Goal: Task Accomplishment & Management: Manage account settings

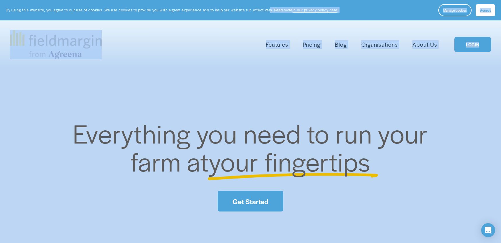
drag, startPoint x: 262, startPoint y: 20, endPoint x: -493, endPoint y: 69, distance: 756.8
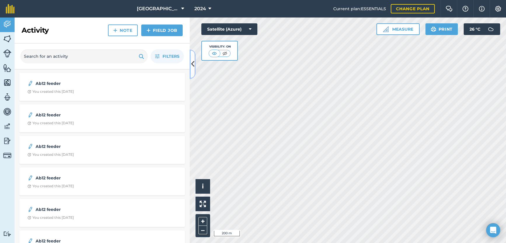
click at [193, 64] on icon at bounding box center [192, 64] width 3 height 10
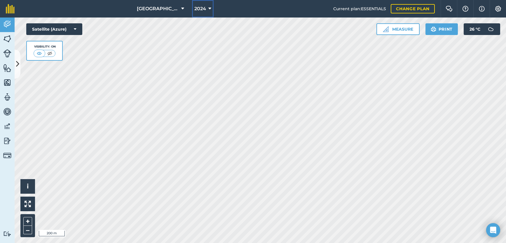
click at [208, 7] on icon at bounding box center [209, 8] width 3 height 7
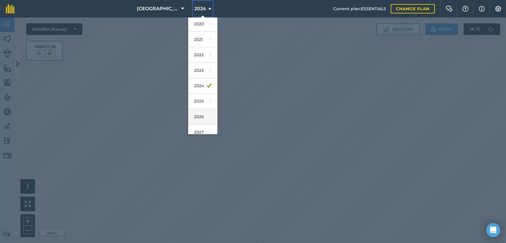
scroll to position [53, 0]
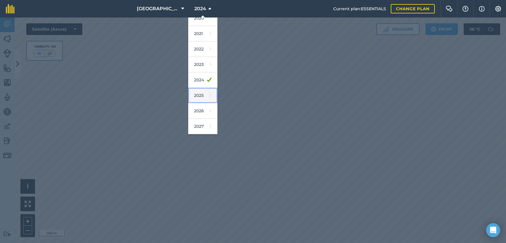
click at [197, 95] on link "2025" at bounding box center [202, 95] width 29 height 15
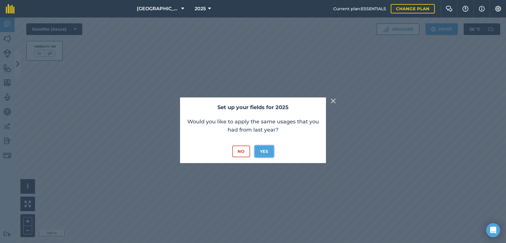
click at [260, 152] on button "Yes" at bounding box center [264, 152] width 19 height 12
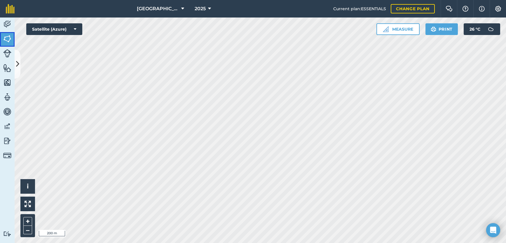
click at [10, 38] on img at bounding box center [7, 38] width 8 height 9
click at [17, 63] on icon at bounding box center [17, 64] width 3 height 10
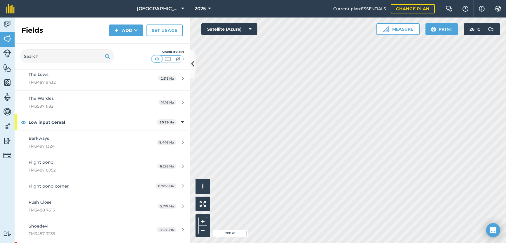
scroll to position [612, 0]
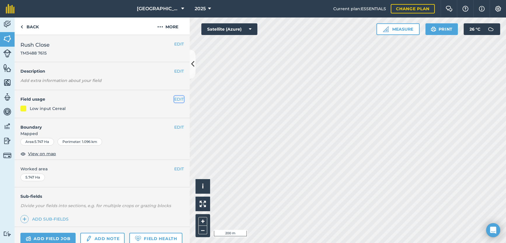
click at [174, 99] on button "EDIT" at bounding box center [179, 99] width 10 height 6
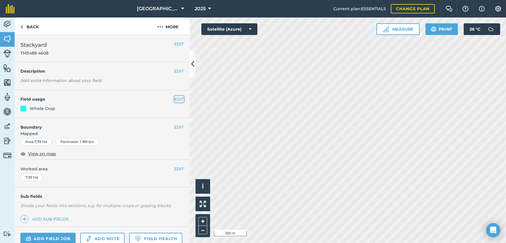
click at [174, 98] on button "EDIT" at bounding box center [179, 99] width 10 height 6
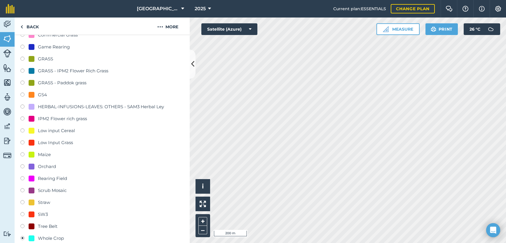
scroll to position [146, 0]
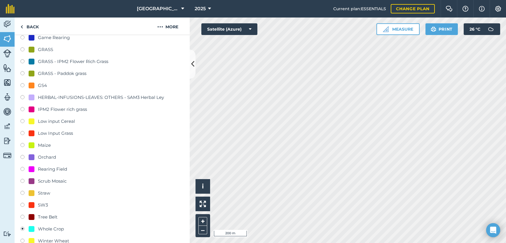
click at [23, 121] on label at bounding box center [24, 122] width 8 height 6
radio input "true"
radio input "false"
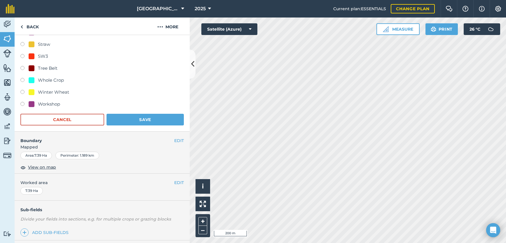
scroll to position [321, 0]
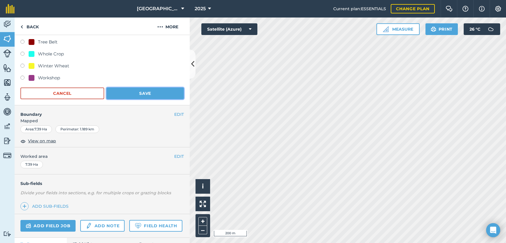
click at [131, 90] on button "Save" at bounding box center [144, 93] width 77 height 12
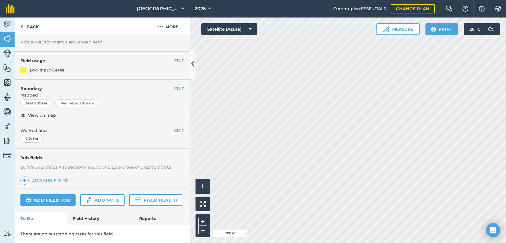
scroll to position [55, 0]
click at [174, 57] on button "EDIT" at bounding box center [179, 60] width 10 height 6
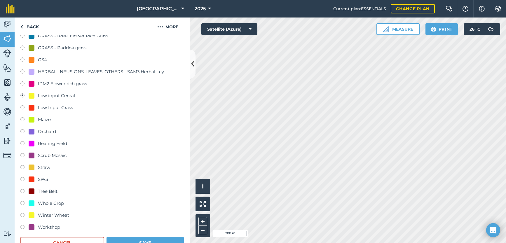
scroll to position [201, 0]
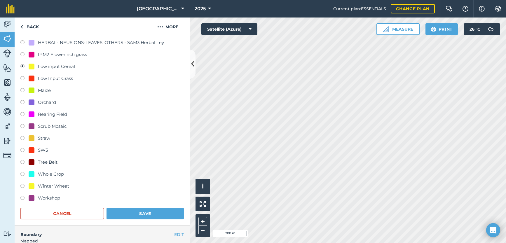
click at [22, 174] on label at bounding box center [24, 175] width 8 height 6
radio input "true"
radio input "false"
click at [133, 214] on button "Save" at bounding box center [144, 214] width 77 height 12
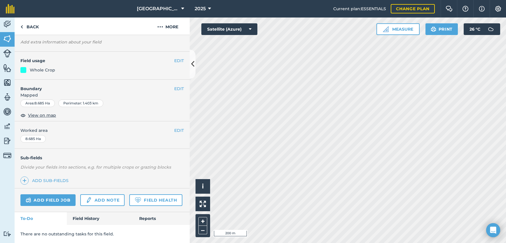
scroll to position [55, 0]
click at [174, 57] on button "EDIT" at bounding box center [179, 60] width 10 height 6
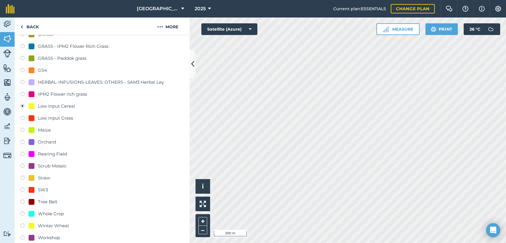
scroll to position [171, 0]
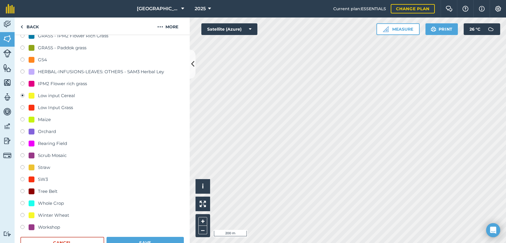
click at [24, 203] on label at bounding box center [24, 204] width 8 height 6
radio input "true"
radio input "false"
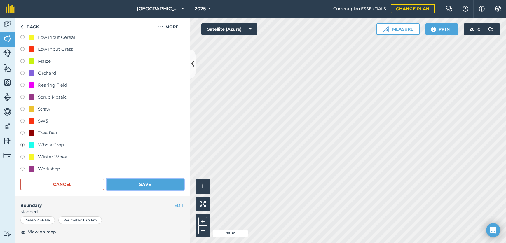
click at [135, 184] on button "Save" at bounding box center [144, 184] width 77 height 12
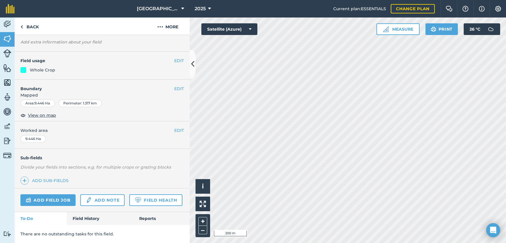
scroll to position [55, 0]
click at [174, 85] on button "EDIT" at bounding box center [179, 88] width 10 height 6
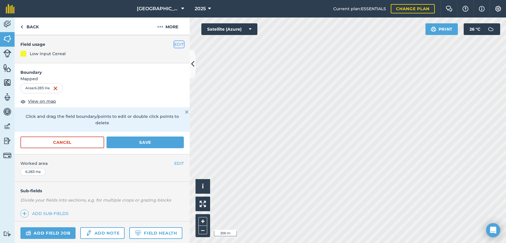
click at [174, 46] on button "EDIT" at bounding box center [179, 44] width 10 height 6
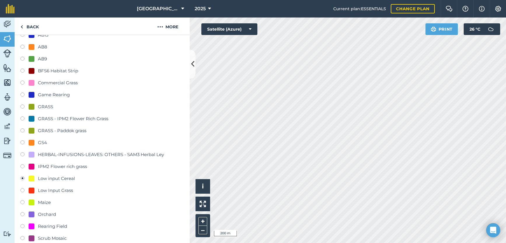
scroll to position [142, 0]
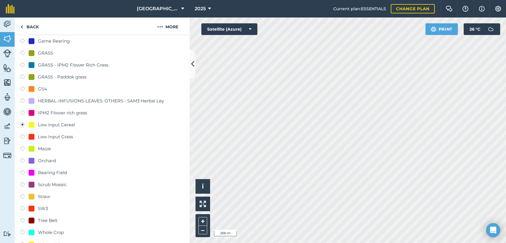
click at [22, 232] on label at bounding box center [24, 233] width 8 height 6
radio input "true"
radio input "false"
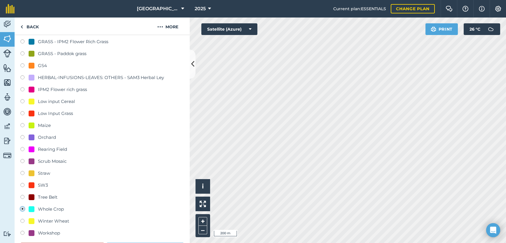
scroll to position [201, 0]
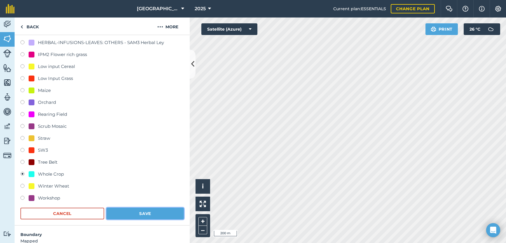
click at [140, 214] on button "Save" at bounding box center [144, 214] width 77 height 12
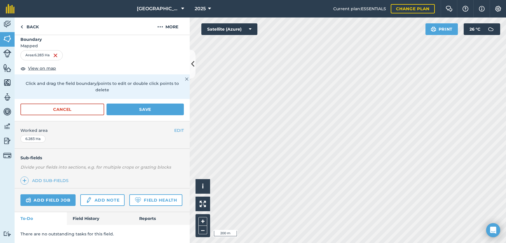
scroll to position [104, 0]
click at [141, 104] on button "Save" at bounding box center [144, 110] width 77 height 12
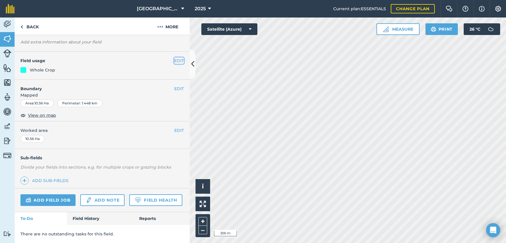
click at [178, 57] on button "EDIT" at bounding box center [179, 60] width 10 height 6
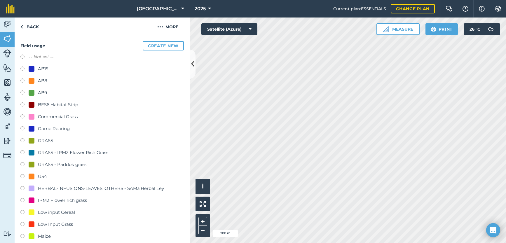
click at [23, 211] on label at bounding box center [24, 213] width 8 height 6
radio input "true"
radio input "false"
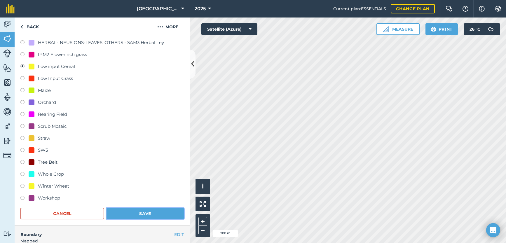
click at [125, 210] on button "Save" at bounding box center [144, 214] width 77 height 12
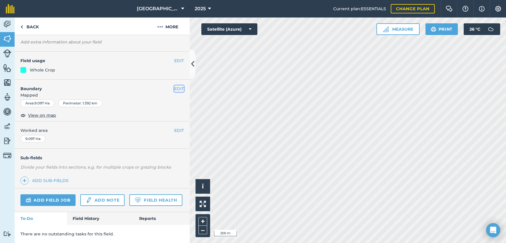
click at [174, 85] on button "EDIT" at bounding box center [179, 88] width 10 height 6
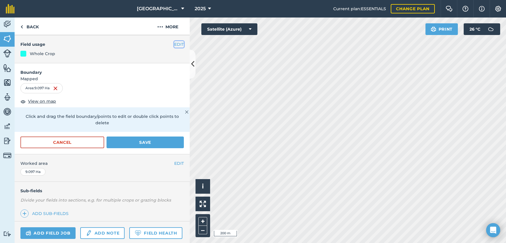
click at [174, 45] on button "EDIT" at bounding box center [179, 44] width 10 height 6
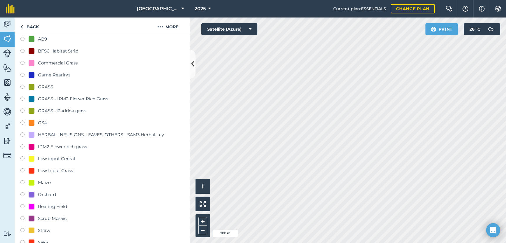
scroll to position [113, 0]
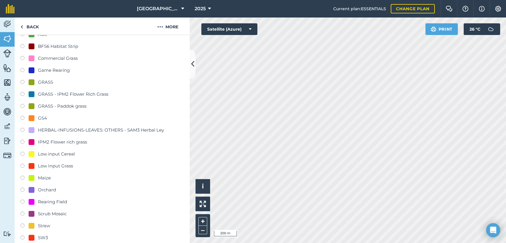
click at [22, 154] on label at bounding box center [24, 155] width 8 height 6
radio input "true"
radio input "false"
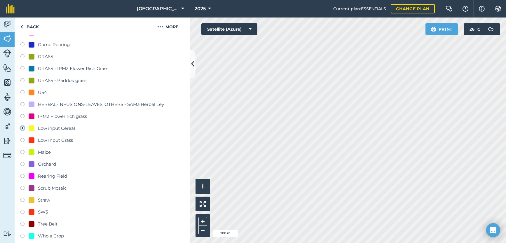
scroll to position [201, 0]
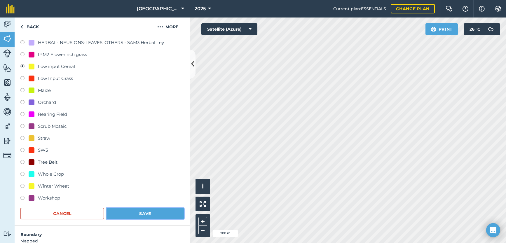
click at [146, 212] on button "Save" at bounding box center [144, 214] width 77 height 12
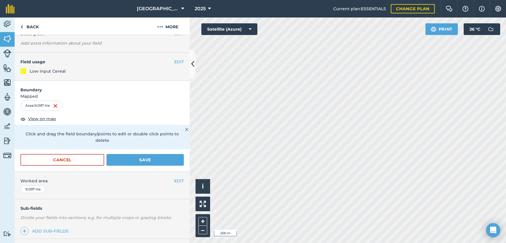
scroll to position [17, 0]
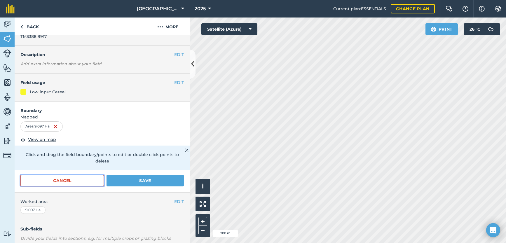
drag, startPoint x: 76, startPoint y: 178, endPoint x: 98, endPoint y: 177, distance: 21.3
click at [76, 178] on button "Cancel" at bounding box center [62, 181] width 84 height 12
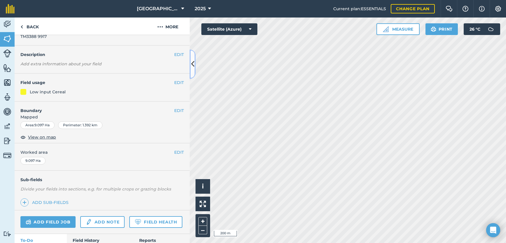
click at [193, 66] on icon at bounding box center [192, 64] width 3 height 10
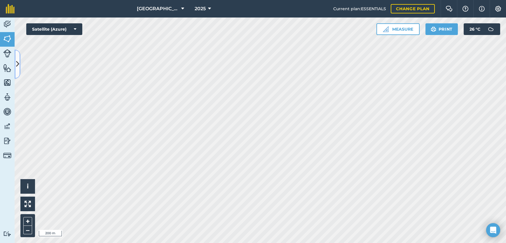
click at [17, 67] on icon at bounding box center [17, 64] width 3 height 10
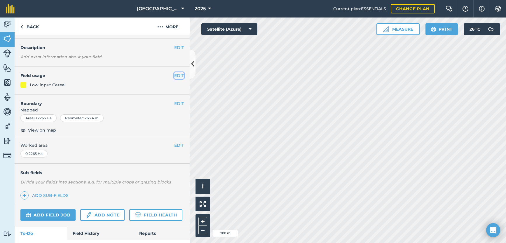
click at [175, 75] on button "EDIT" at bounding box center [179, 75] width 10 height 6
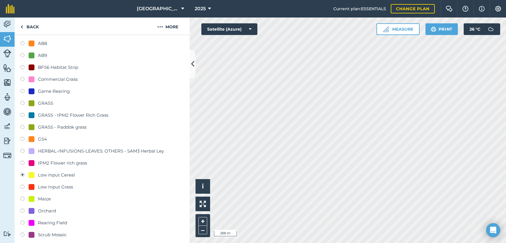
scroll to position [75, 0]
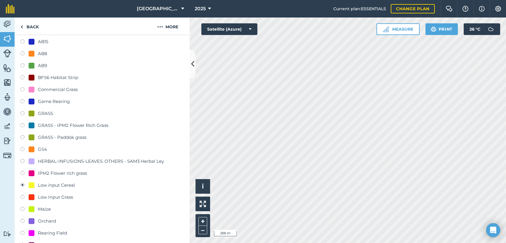
click at [23, 136] on label at bounding box center [24, 138] width 8 height 6
radio input "true"
radio input "false"
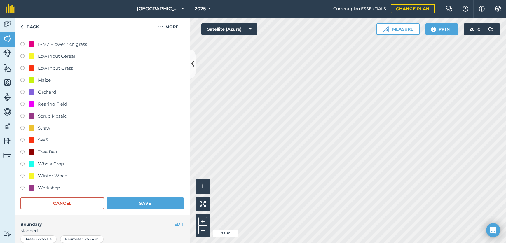
scroll to position [204, 0]
click at [134, 205] on button "Save" at bounding box center [144, 203] width 77 height 12
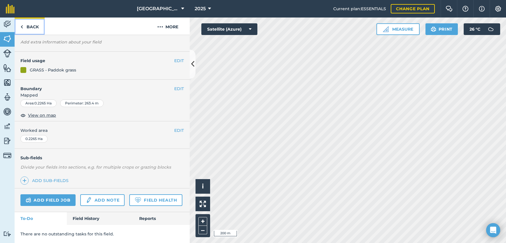
click at [22, 29] on img at bounding box center [21, 26] width 3 height 7
click at [9, 38] on img at bounding box center [7, 38] width 8 height 9
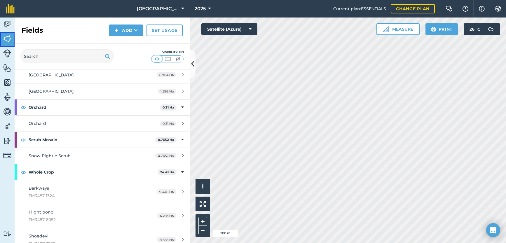
scroll to position [783, 0]
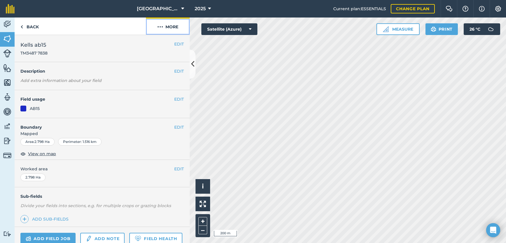
click at [162, 26] on img at bounding box center [160, 26] width 6 height 7
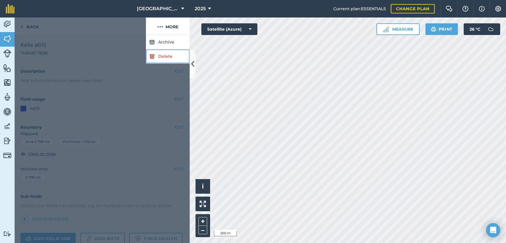
click at [162, 53] on link "Delete" at bounding box center [168, 56] width 44 height 14
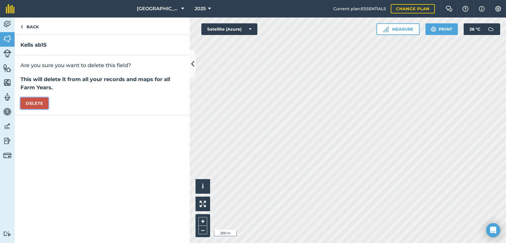
click at [25, 101] on button "Delete" at bounding box center [34, 103] width 28 height 12
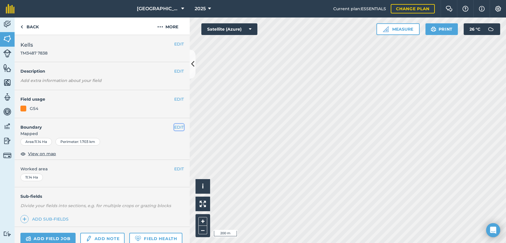
click at [176, 125] on button "EDIT" at bounding box center [179, 127] width 10 height 6
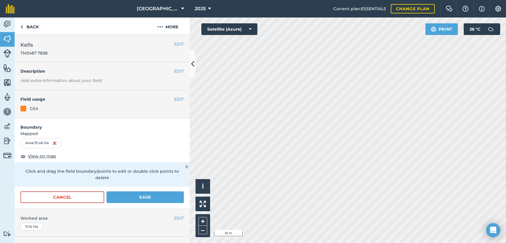
click at [296, 243] on html "Manor Farm 2025 Current plan : ESSENTIALS Change plan Farm Chat Help Info Setti…" at bounding box center [253, 121] width 506 height 243
click at [505, 191] on html "Manor Farm 2025 Current plan : ESSENTIALS Change plan Farm Chat Help Info Setti…" at bounding box center [253, 121] width 506 height 243
click at [187, 116] on div "Activity Fields Livestock Features Maps Team Vehicles Data Reporting Billing Tu…" at bounding box center [253, 129] width 506 height 225
click at [135, 196] on button "Save" at bounding box center [144, 197] width 77 height 12
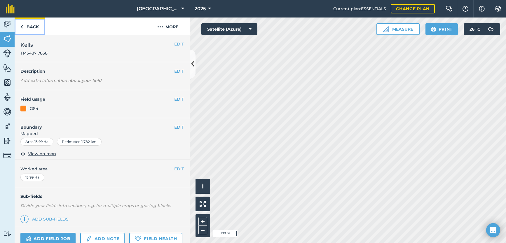
click at [28, 27] on link "Back" at bounding box center [30, 25] width 30 height 17
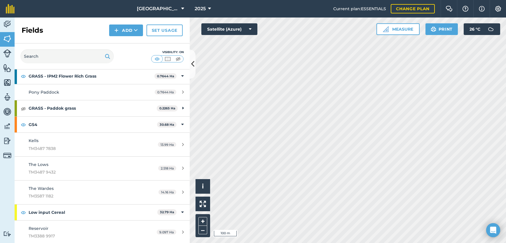
scroll to position [496, 0]
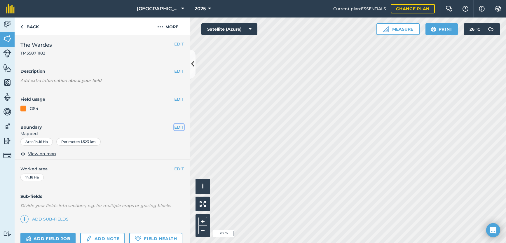
click at [174, 125] on button "EDIT" at bounding box center [179, 127] width 10 height 6
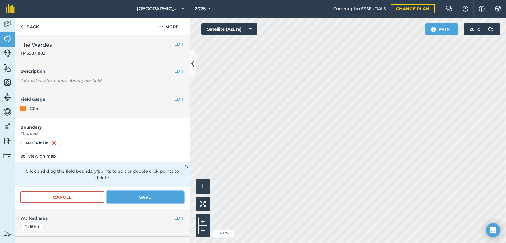
click at [148, 197] on button "Save" at bounding box center [144, 197] width 77 height 12
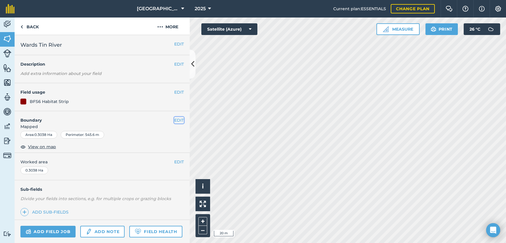
click at [175, 120] on button "EDIT" at bounding box center [179, 120] width 10 height 6
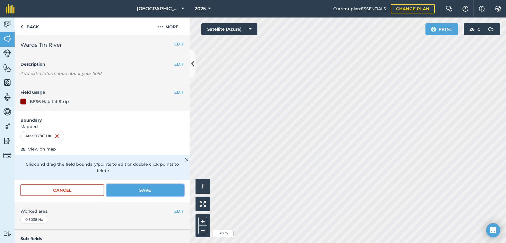
click at [132, 189] on button "Save" at bounding box center [144, 190] width 77 height 12
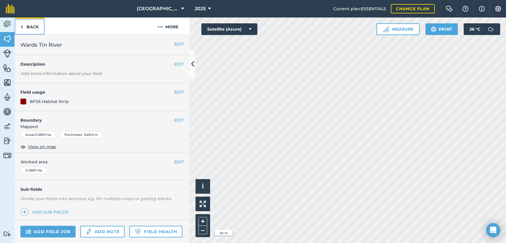
click at [29, 26] on link "Back" at bounding box center [30, 25] width 30 height 17
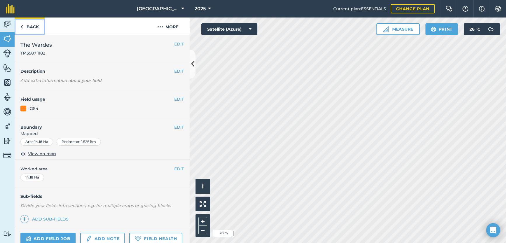
click at [32, 27] on link "Back" at bounding box center [30, 25] width 30 height 17
click at [174, 98] on button "EDIT" at bounding box center [179, 99] width 10 height 6
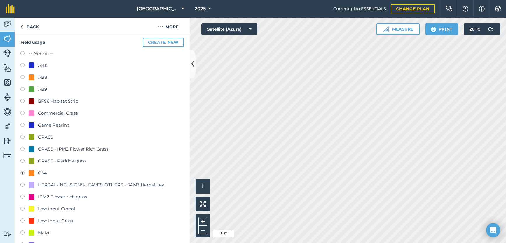
scroll to position [87, 0]
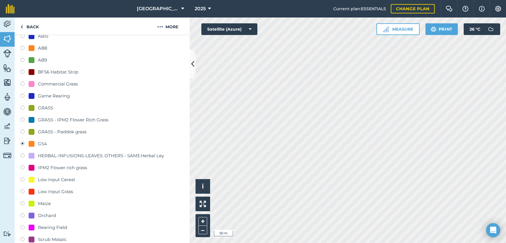
click at [23, 83] on label at bounding box center [24, 85] width 8 height 6
radio input "true"
radio input "false"
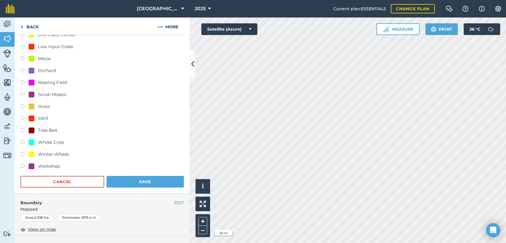
scroll to position [233, 0]
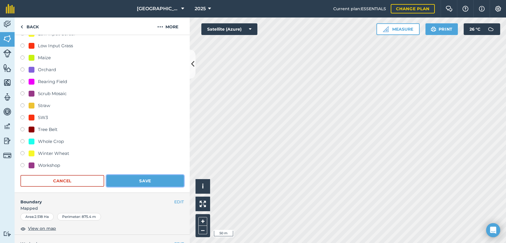
click at [134, 180] on button "Save" at bounding box center [144, 181] width 77 height 12
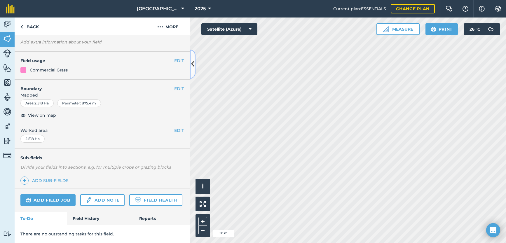
click at [191, 65] on icon at bounding box center [192, 64] width 3 height 10
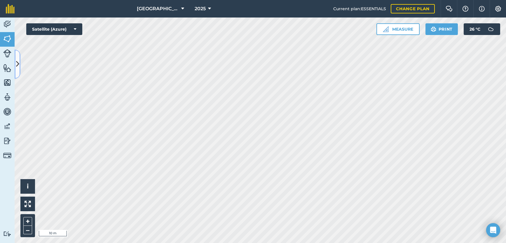
click at [19, 68] on icon at bounding box center [17, 64] width 3 height 10
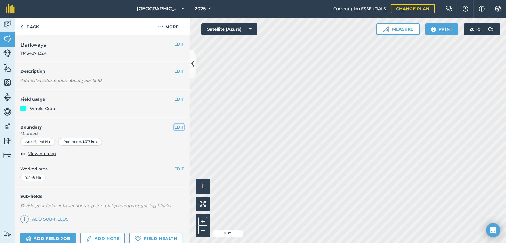
click at [174, 127] on button "EDIT" at bounding box center [179, 127] width 10 height 6
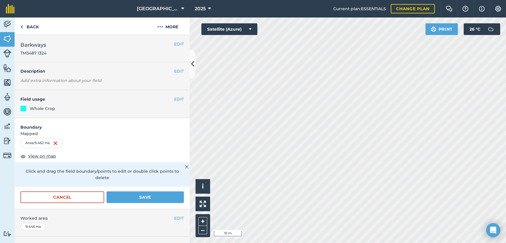
click at [116, 228] on div "Activity Fields Livestock Features Maps Team Vehicles Data Reporting Billing Tu…" at bounding box center [253, 129] width 506 height 225
click at [395, 243] on html "Manor Farm 2025 Current plan : ESSENTIALS Change plan Farm Chat Help Info Setti…" at bounding box center [253, 121] width 506 height 243
click at [394, 243] on html "Manor Farm 2025 Current plan : ESSENTIALS Change plan Farm Chat Help Info Setti…" at bounding box center [253, 121] width 506 height 243
click at [350, 15] on div "Manor Farm 2025 Current plan : ESSENTIALS Change plan Farm Chat Help Info Setti…" at bounding box center [253, 121] width 506 height 243
click at [157, 198] on button "Save" at bounding box center [144, 197] width 77 height 12
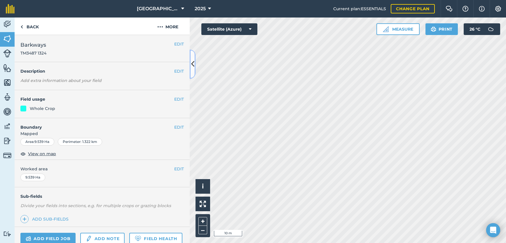
click at [191, 67] on icon at bounding box center [192, 64] width 3 height 10
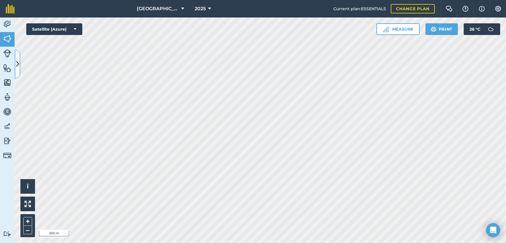
click at [17, 62] on icon at bounding box center [17, 64] width 3 height 10
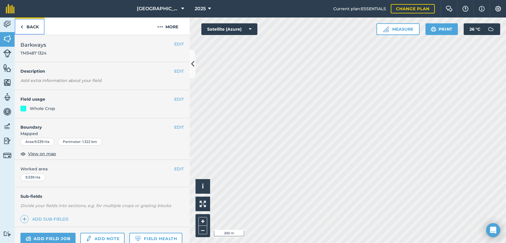
click at [28, 29] on link "Back" at bounding box center [30, 25] width 30 height 17
click at [29, 28] on link "Back" at bounding box center [30, 25] width 30 height 17
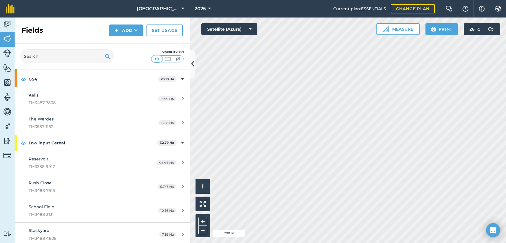
scroll to position [584, 0]
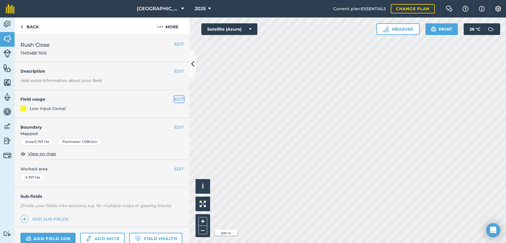
click at [175, 99] on button "EDIT" at bounding box center [179, 99] width 10 height 6
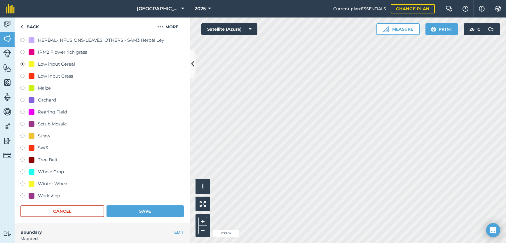
scroll to position [204, 0]
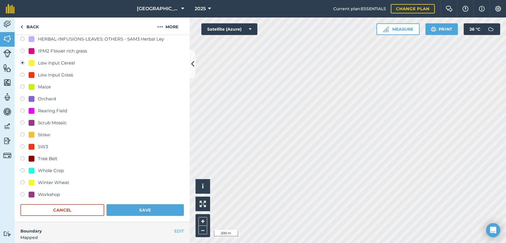
click at [23, 171] on label at bounding box center [24, 171] width 8 height 6
radio input "true"
radio input "false"
click at [139, 210] on button "Save" at bounding box center [144, 210] width 77 height 12
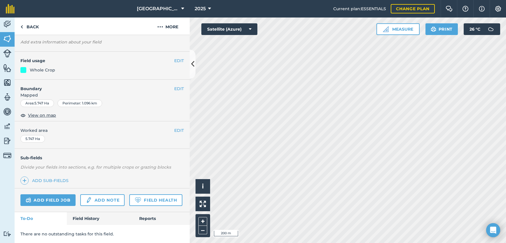
scroll to position [55, 0]
click at [193, 66] on icon at bounding box center [192, 64] width 3 height 10
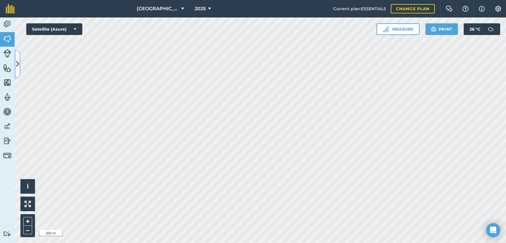
click at [17, 64] on icon at bounding box center [17, 64] width 3 height 10
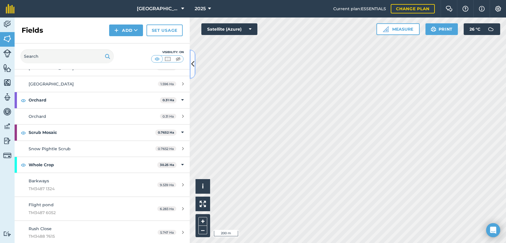
scroll to position [758, 0]
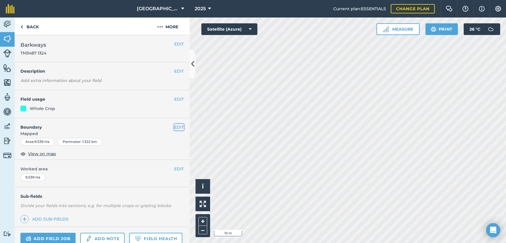
click at [174, 128] on button "EDIT" at bounding box center [179, 127] width 10 height 6
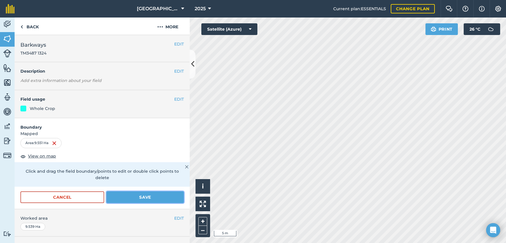
click at [157, 197] on button "Save" at bounding box center [144, 197] width 77 height 12
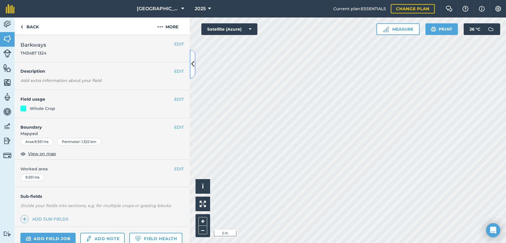
click at [192, 69] on icon at bounding box center [192, 64] width 3 height 10
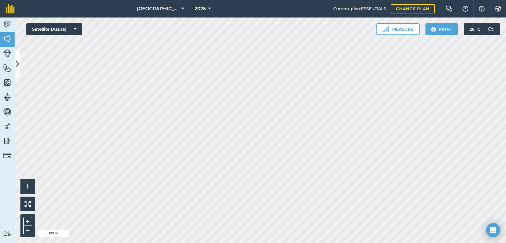
click at [285, 243] on html "Manor Farm 2025 Current plan : ESSENTIALS Change plan Farm Chat Help Info Setti…" at bounding box center [253, 121] width 506 height 243
